Goal: Transaction & Acquisition: Purchase product/service

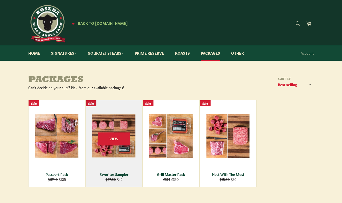
click at [112, 167] on div "View" at bounding box center [114, 143] width 57 height 86
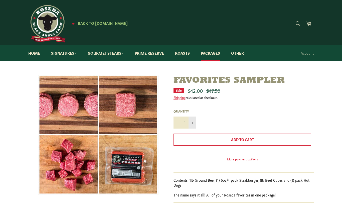
click at [193, 123] on icon "Increase item quantity by one" at bounding box center [192, 123] width 2 height 2
type input "2"
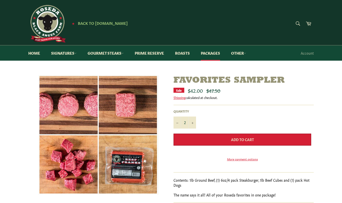
click at [227, 137] on button "Add to Cart" at bounding box center [242, 139] width 138 height 12
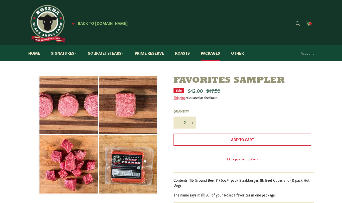
click at [310, 24] on span at bounding box center [310, 23] width 3 height 3
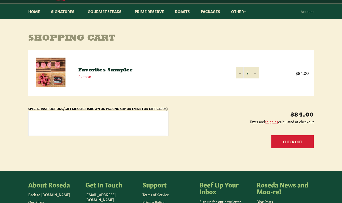
scroll to position [44, 0]
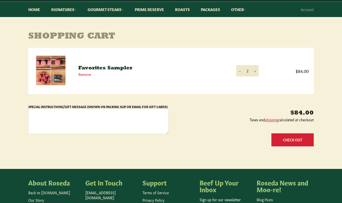
click at [101, 116] on textarea "Special Instructions/Gift Message (Shown on Packing Slip or Email for Gift Card…" at bounding box center [98, 121] width 140 height 25
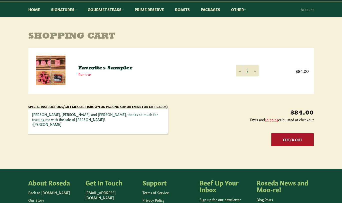
type textarea "Barbara, Kelli, and Fred, thanks so much for trusting me with the sale of Berno…"
click at [299, 141] on button "Check Out" at bounding box center [292, 139] width 42 height 13
